Goal: Information Seeking & Learning: Learn about a topic

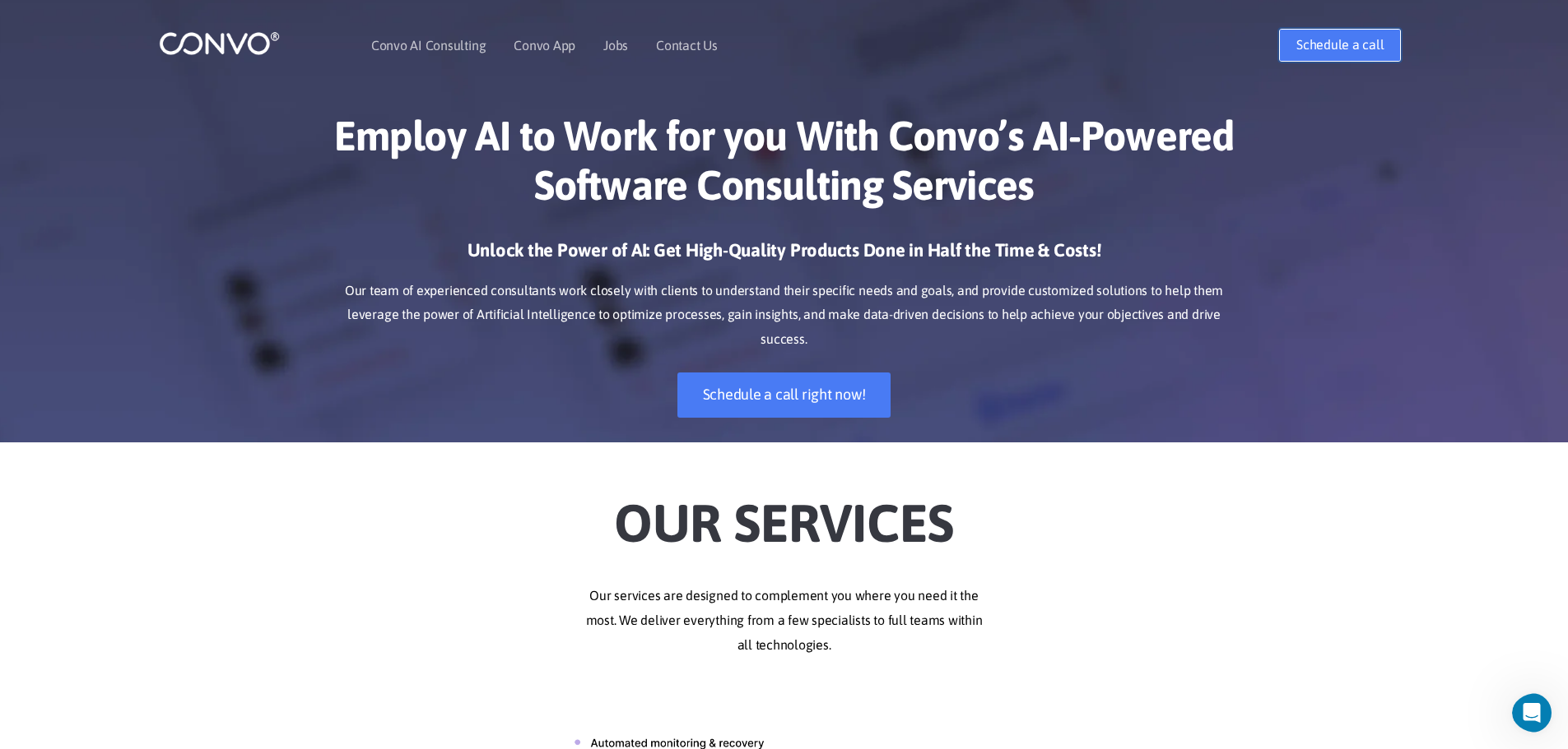
click at [1285, 50] on link "Schedule a call" at bounding box center [1339, 45] width 121 height 33
click at [1513, 718] on div "Open Intercom Messenger" at bounding box center [1529, 711] width 55 height 55
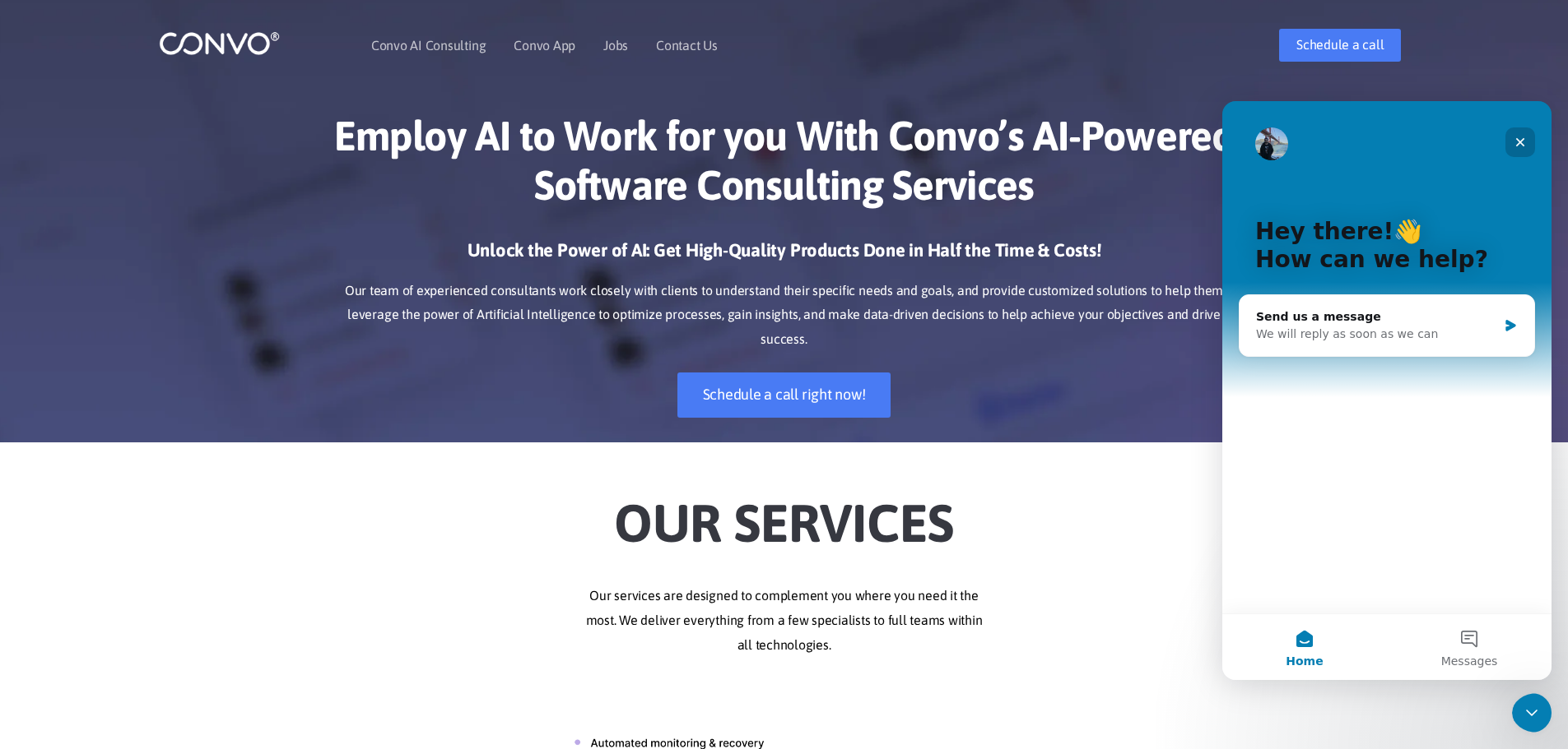
click at [1521, 136] on icon "Close" at bounding box center [1520, 142] width 13 height 13
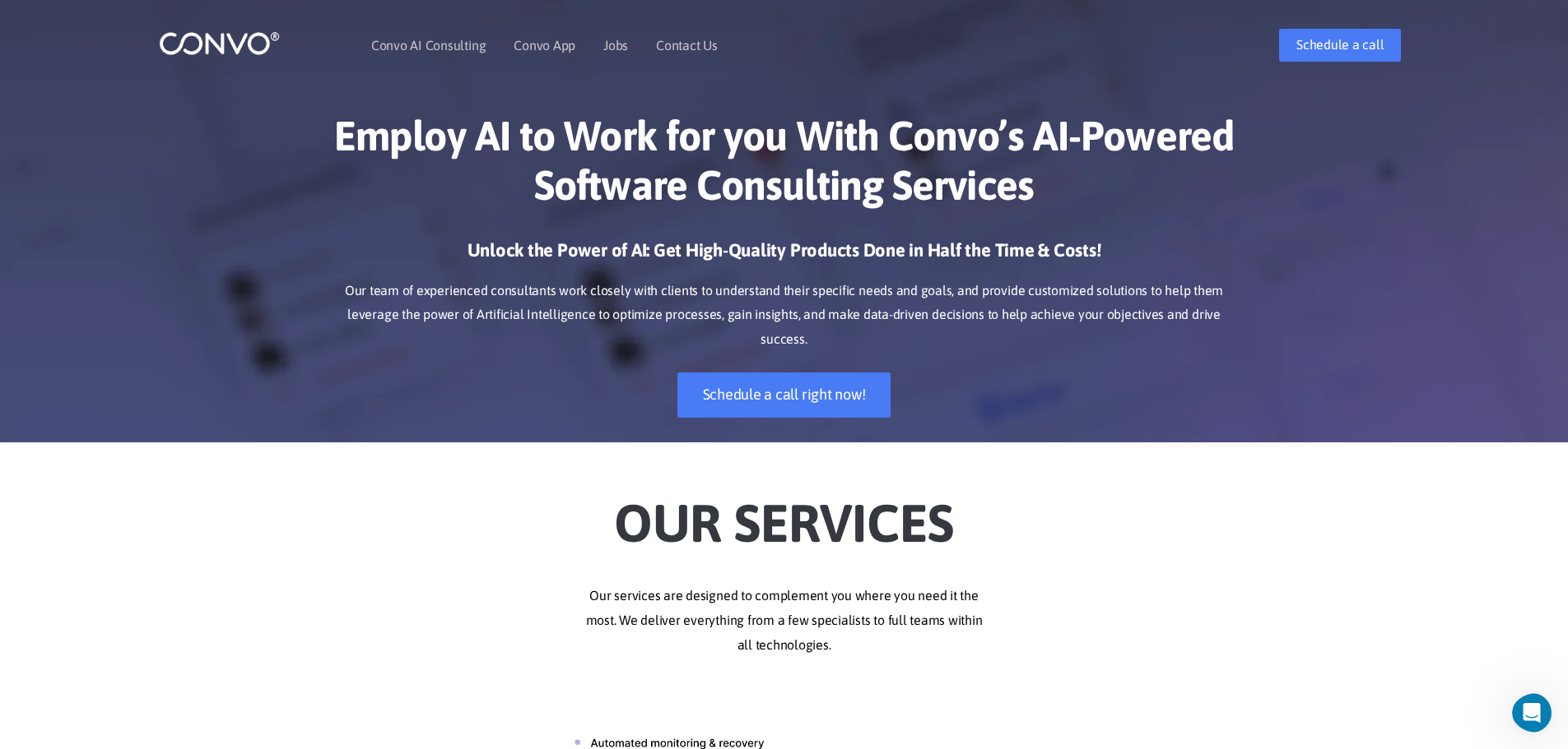
click at [730, 56] on nav "Convo AI Consulting Convo App Convo App Features Jobs Contact Us" at bounding box center [677, 45] width 613 height 70
click at [431, 46] on link "Convo AI Consulting" at bounding box center [428, 45] width 114 height 13
